Goal: Communication & Community: Answer question/provide support

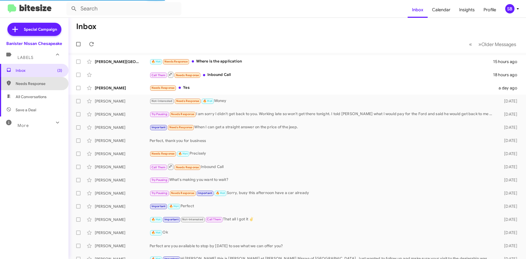
click at [35, 82] on span "Needs Response" at bounding box center [39, 83] width 47 height 5
type input "in:needs-response"
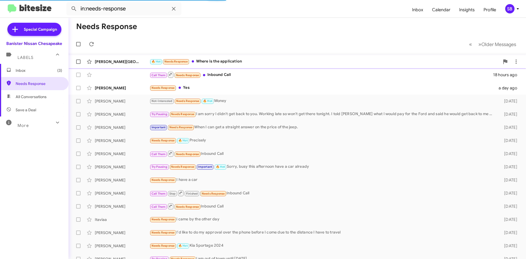
click at [251, 61] on div "🔥 Hot Needs Response Where is the application" at bounding box center [325, 61] width 350 height 6
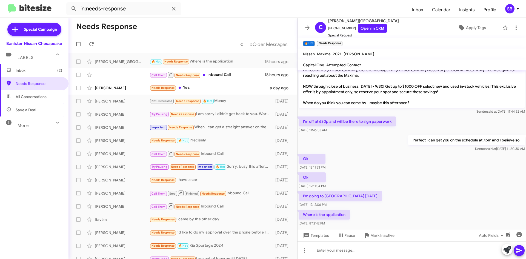
scroll to position [157, 0]
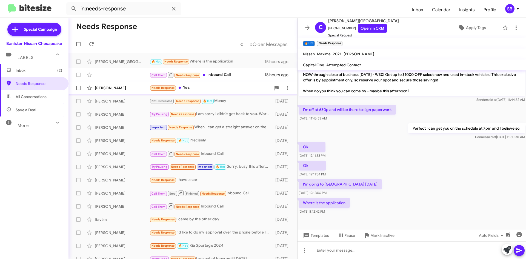
click at [206, 86] on div "Needs Response Yes" at bounding box center [210, 88] width 121 height 6
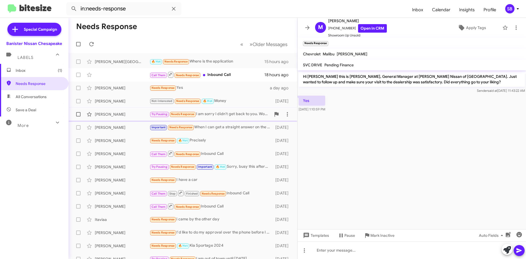
click at [223, 116] on div "Try Pausing Needs Response I am sorry I didn't get back to you. Working late so…" at bounding box center [210, 114] width 121 height 6
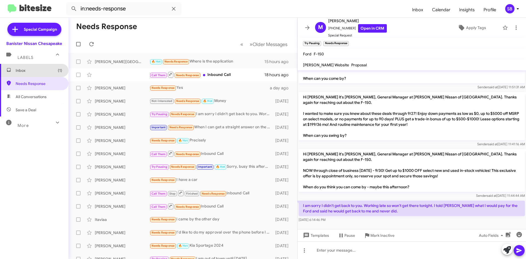
click at [37, 73] on span "Inbox (1)" at bounding box center [34, 70] width 69 height 13
